Goal: Ask a question: Seek information or help from site administrators or community

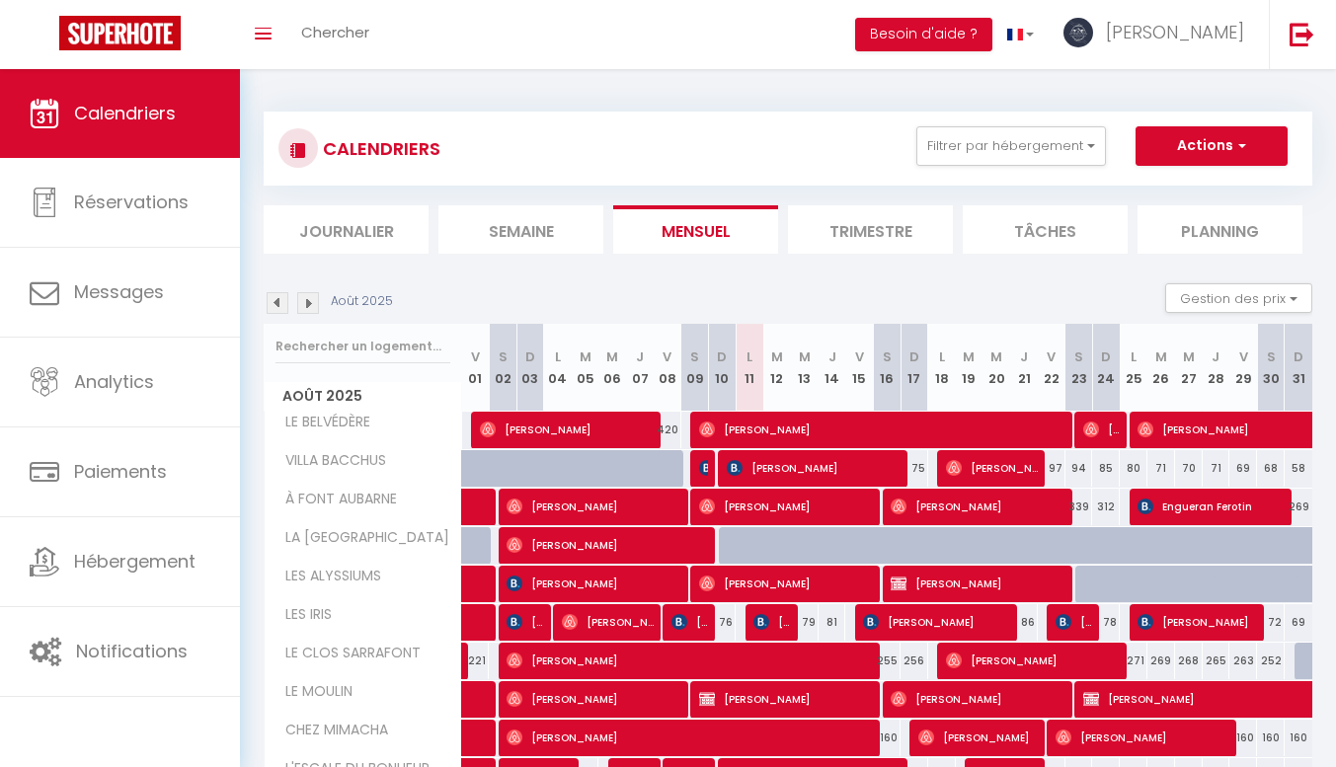
click at [992, 28] on button "Besoin d'aide ?" at bounding box center [923, 35] width 137 height 34
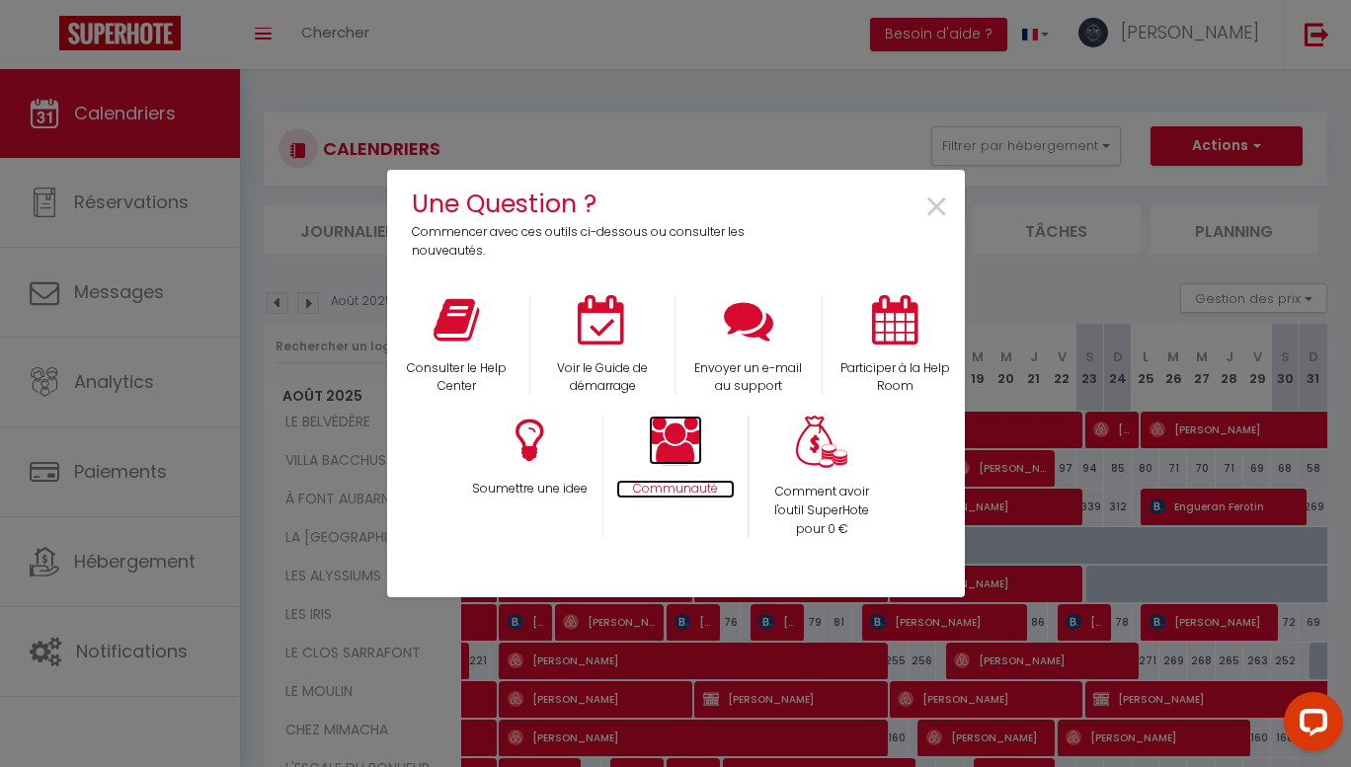
click at [673, 437] on icon at bounding box center [675, 440] width 53 height 49
click at [942, 198] on span "×" at bounding box center [936, 208] width 27 height 62
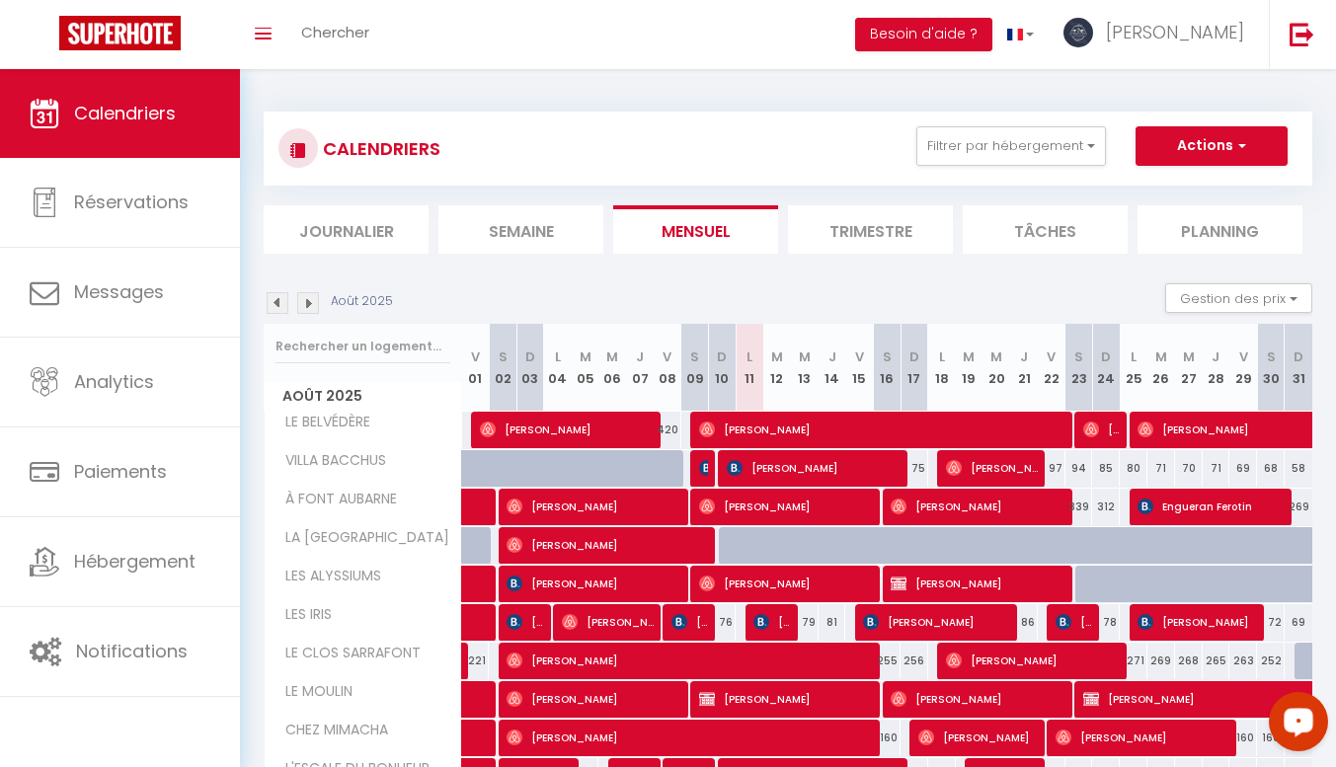
click at [1297, 728] on div "Open LiveChat chat widget" at bounding box center [1299, 721] width 34 height 34
click at [834, 120] on div "CALENDRIERS Filtrer par hébergement Tous LE BELVÉDÈRE À FONT AUBARNE LA VILLA C…" at bounding box center [788, 149] width 1049 height 74
